Goal: Check status: Check status

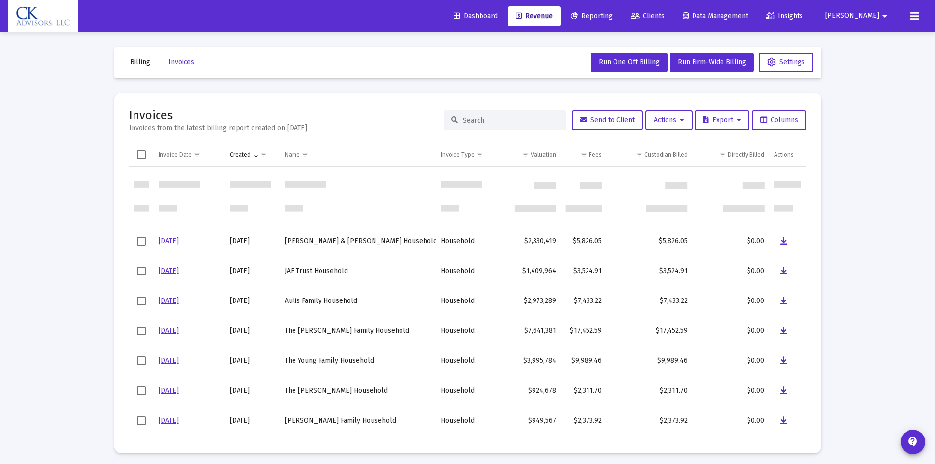
scroll to position [83, 0]
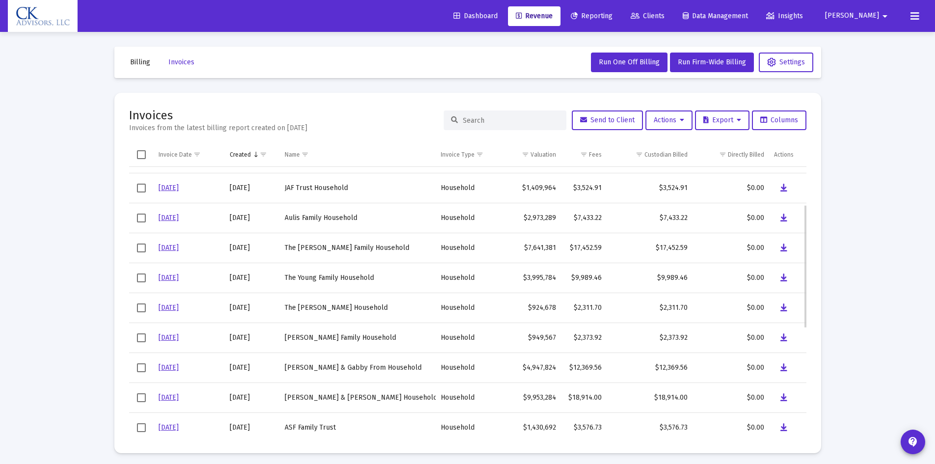
click at [141, 188] on span "Select row" at bounding box center [141, 188] width 9 height 9
click at [784, 185] on icon "Data grid" at bounding box center [784, 188] width 7 height 12
click at [141, 308] on span "Select row" at bounding box center [141, 307] width 9 height 9
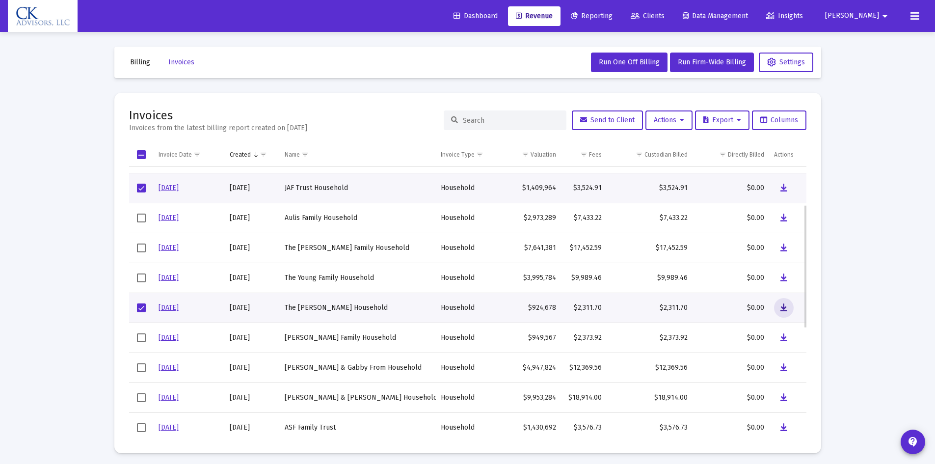
click at [785, 306] on icon "Data grid" at bounding box center [784, 308] width 7 height 12
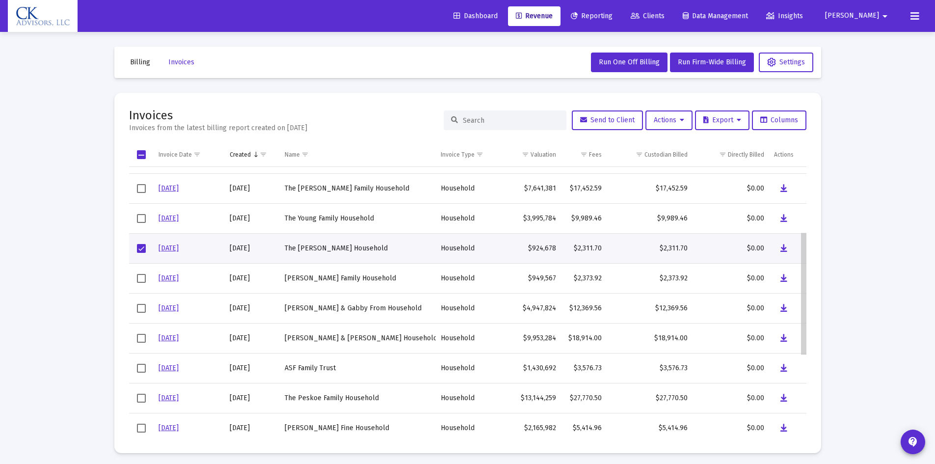
scroll to position [136, 0]
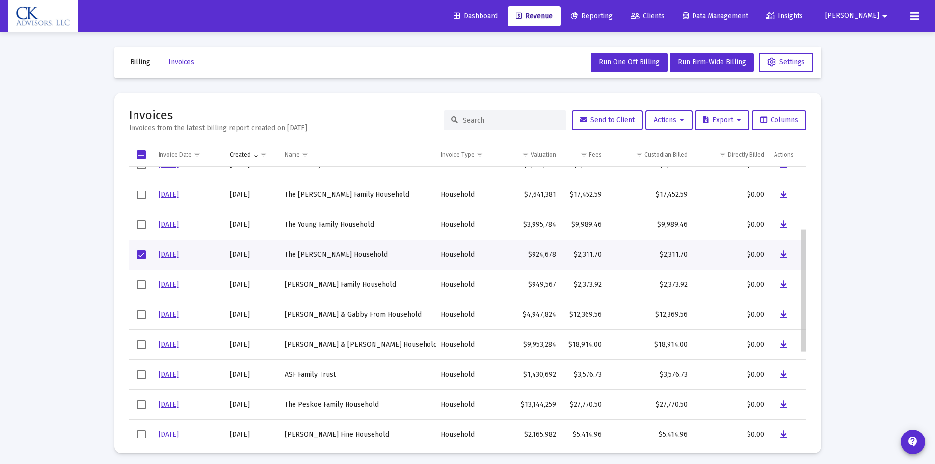
drag, startPoint x: 806, startPoint y: 220, endPoint x: 813, endPoint y: 260, distance: 40.0
click at [813, 260] on body "Dashboard Revenue Reporting Clients Data Management Insights [PERSON_NAME] Inte…" at bounding box center [467, 232] width 935 height 464
click at [141, 284] on span "Select row" at bounding box center [141, 284] width 9 height 9
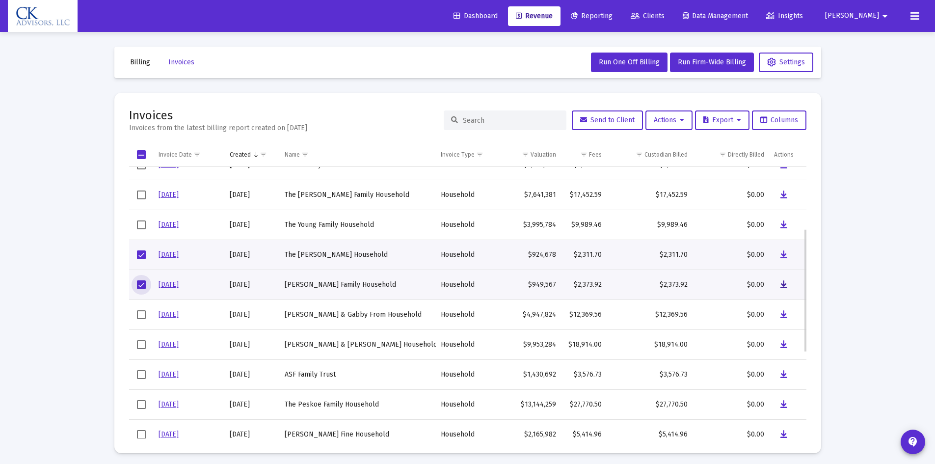
click at [786, 283] on icon "Data grid" at bounding box center [784, 285] width 7 height 12
click at [140, 253] on span "Select row" at bounding box center [141, 254] width 9 height 9
click at [783, 283] on icon "Data grid" at bounding box center [784, 285] width 7 height 12
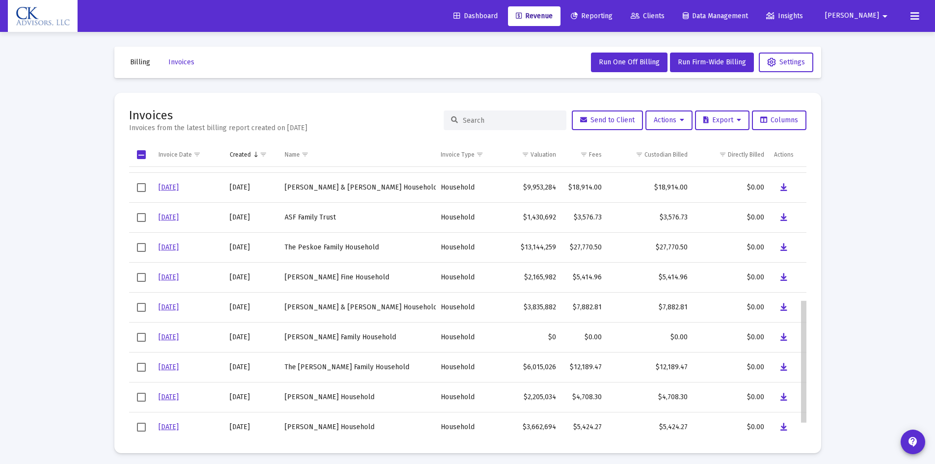
scroll to position [294, 0]
drag, startPoint x: 803, startPoint y: 247, endPoint x: 797, endPoint y: 316, distance: 69.0
click at [797, 316] on body "Dashboard Revenue Reporting Clients Data Management Insights [PERSON_NAME] Inte…" at bounding box center [467, 232] width 935 height 464
click at [141, 395] on span "Select row" at bounding box center [141, 396] width 9 height 9
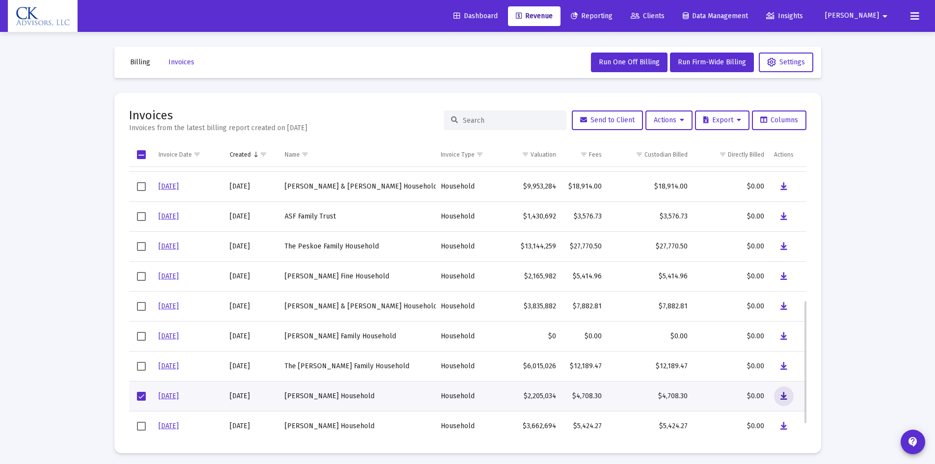
click at [784, 394] on icon "Data grid" at bounding box center [784, 396] width 7 height 12
click at [140, 396] on span "Select row" at bounding box center [141, 396] width 9 height 9
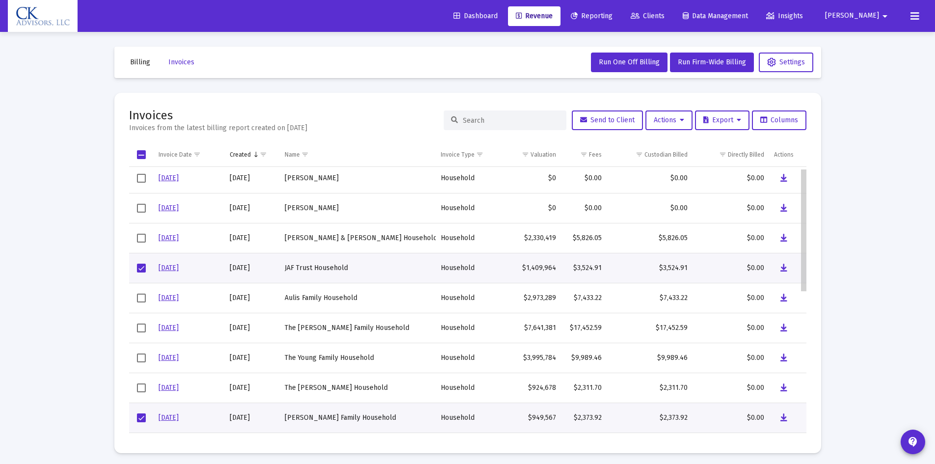
scroll to position [0, 0]
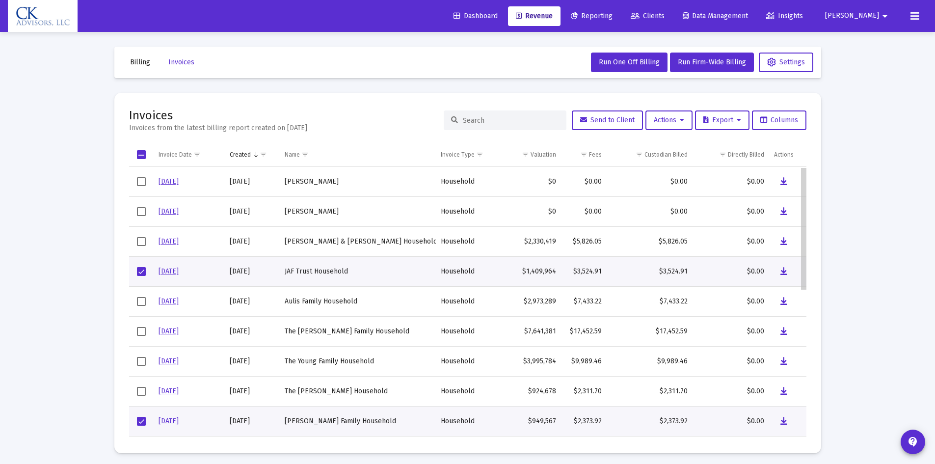
drag, startPoint x: 805, startPoint y: 328, endPoint x: 809, endPoint y: 198, distance: 130.2
click at [809, 198] on body "Dashboard Revenue Reporting Clients Data Management Insights [PERSON_NAME] Inte…" at bounding box center [467, 232] width 935 height 464
click at [141, 239] on span "Select row" at bounding box center [141, 241] width 9 height 9
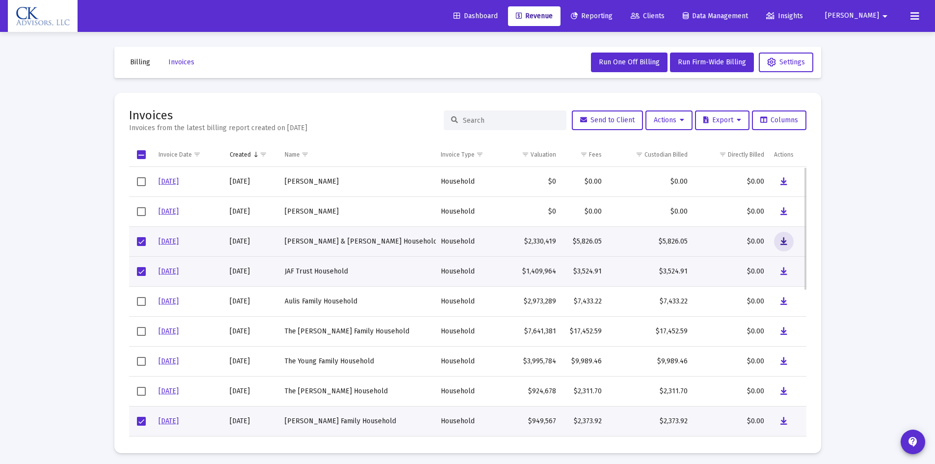
click at [783, 240] on icon "Data grid" at bounding box center [784, 242] width 7 height 12
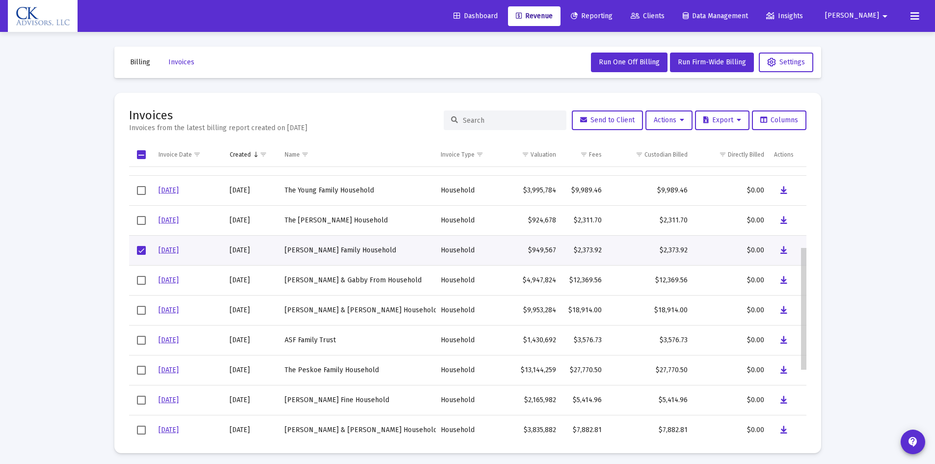
scroll to position [176, 0]
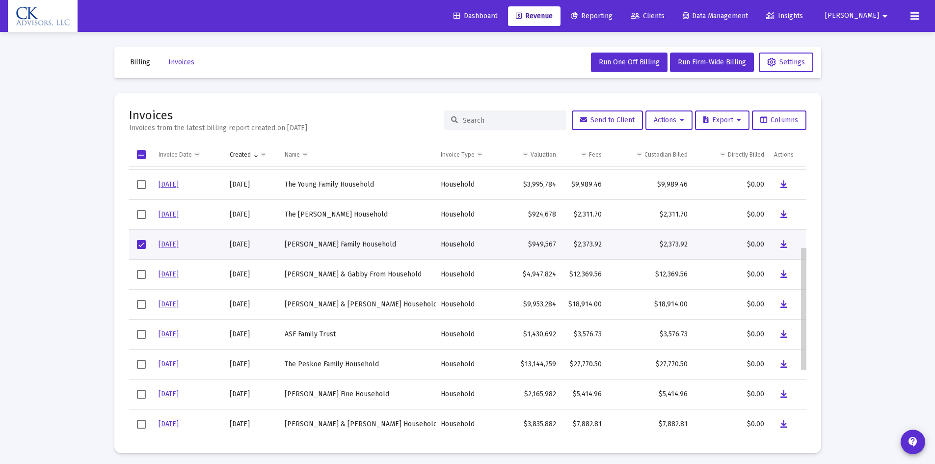
drag, startPoint x: 802, startPoint y: 228, endPoint x: 794, endPoint y: 319, distance: 91.7
click at [794, 319] on body "Dashboard Revenue Reporting Clients Data Management Insights [PERSON_NAME] Inte…" at bounding box center [467, 232] width 935 height 464
click at [140, 242] on span "Select row" at bounding box center [141, 244] width 9 height 9
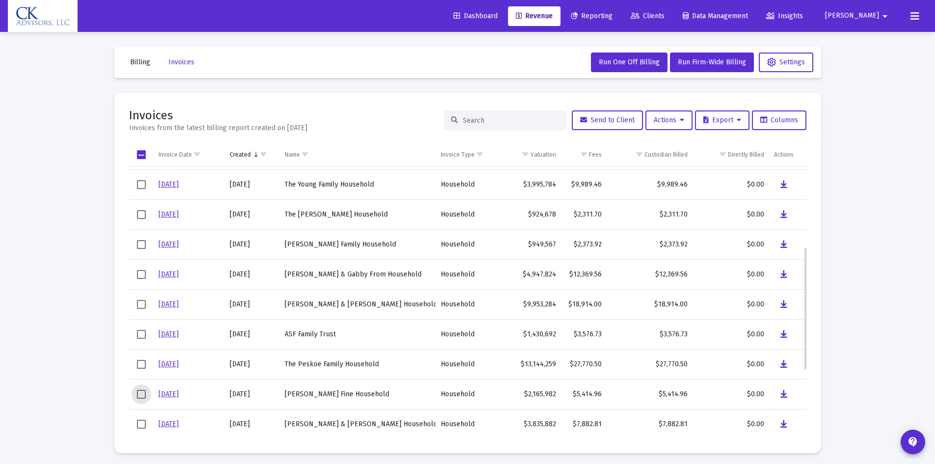
click at [141, 397] on span "Select row" at bounding box center [141, 394] width 9 height 9
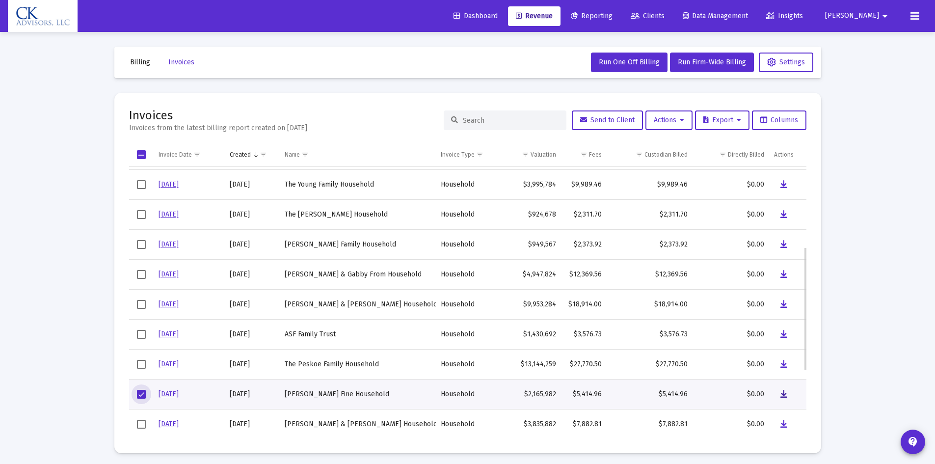
click at [782, 393] on icon "Data grid" at bounding box center [784, 394] width 7 height 12
click at [139, 391] on span "Select row" at bounding box center [141, 394] width 9 height 9
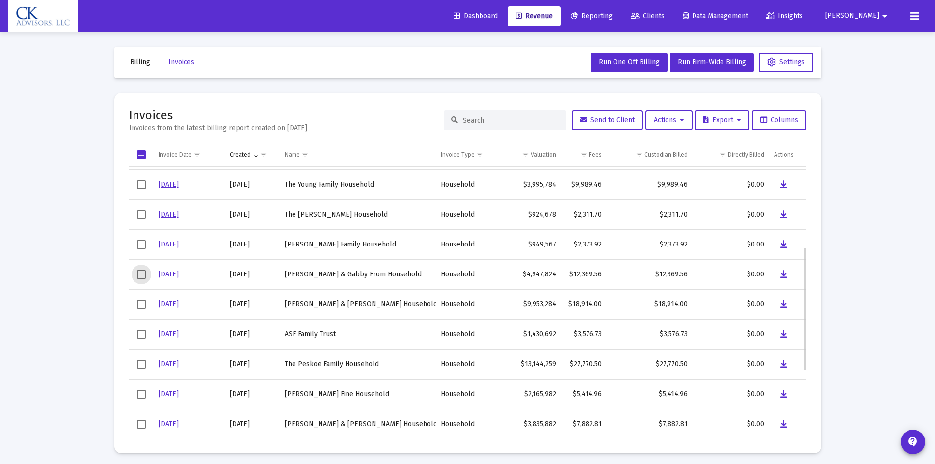
click at [140, 274] on span "Select row" at bounding box center [141, 274] width 9 height 9
click at [785, 271] on icon "Data grid" at bounding box center [784, 275] width 7 height 12
click at [142, 274] on span "Select row" at bounding box center [141, 274] width 9 height 9
click at [141, 423] on span "Select row" at bounding box center [141, 424] width 9 height 9
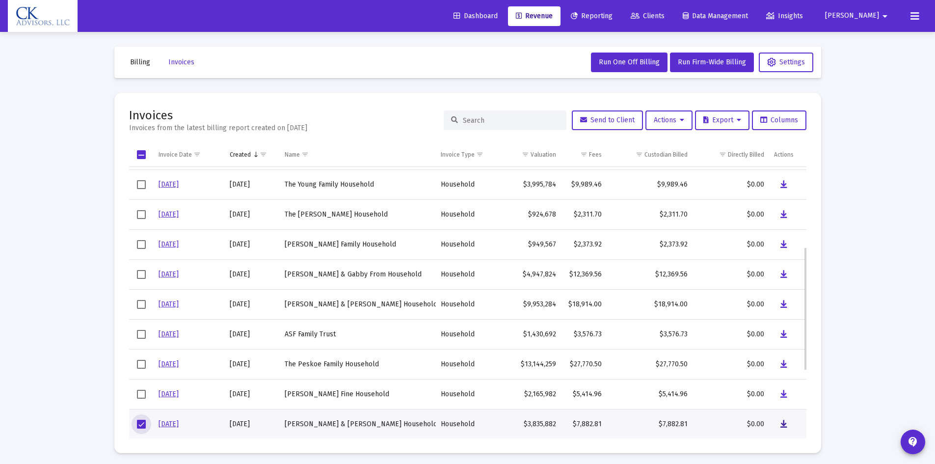
click at [789, 424] on button "Data grid" at bounding box center [784, 424] width 20 height 20
click at [143, 425] on span "Select row" at bounding box center [141, 424] width 9 height 9
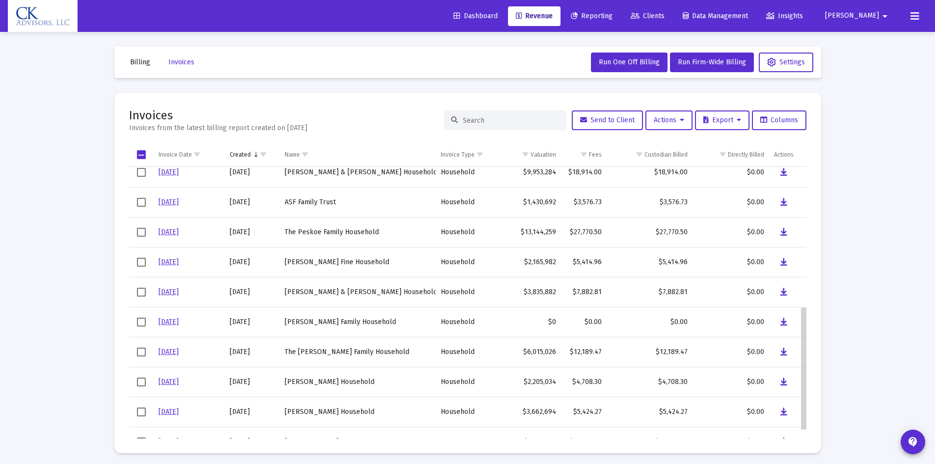
scroll to position [317, 0]
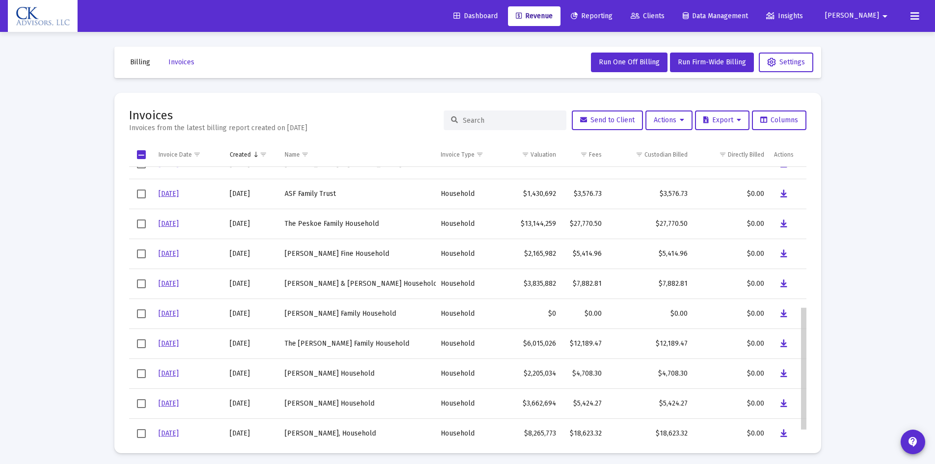
drag, startPoint x: 805, startPoint y: 327, endPoint x: 794, endPoint y: 400, distance: 73.9
click at [794, 400] on body "Dashboard Revenue Reporting Clients Data Management Insights [PERSON_NAME] Inte…" at bounding box center [467, 232] width 935 height 464
click at [141, 401] on span "Select row" at bounding box center [141, 403] width 9 height 9
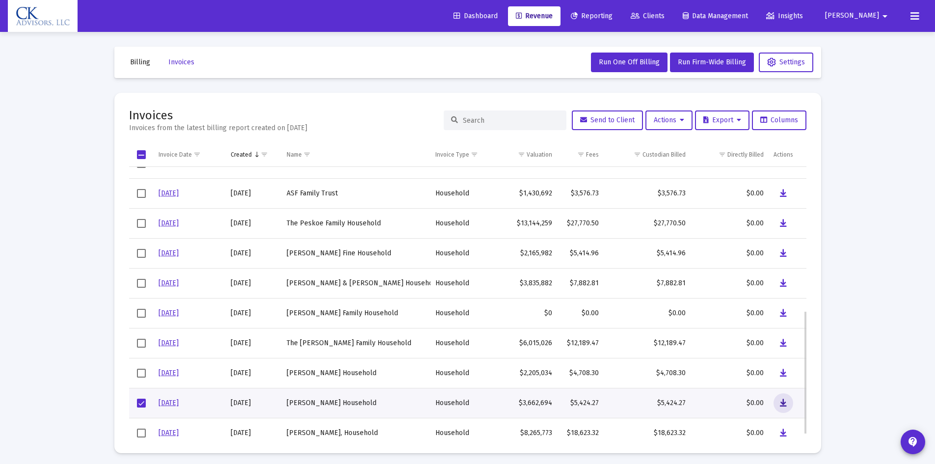
click at [783, 400] on icon "Data grid" at bounding box center [783, 403] width 7 height 12
